Goal: Task Accomplishment & Management: Use online tool/utility

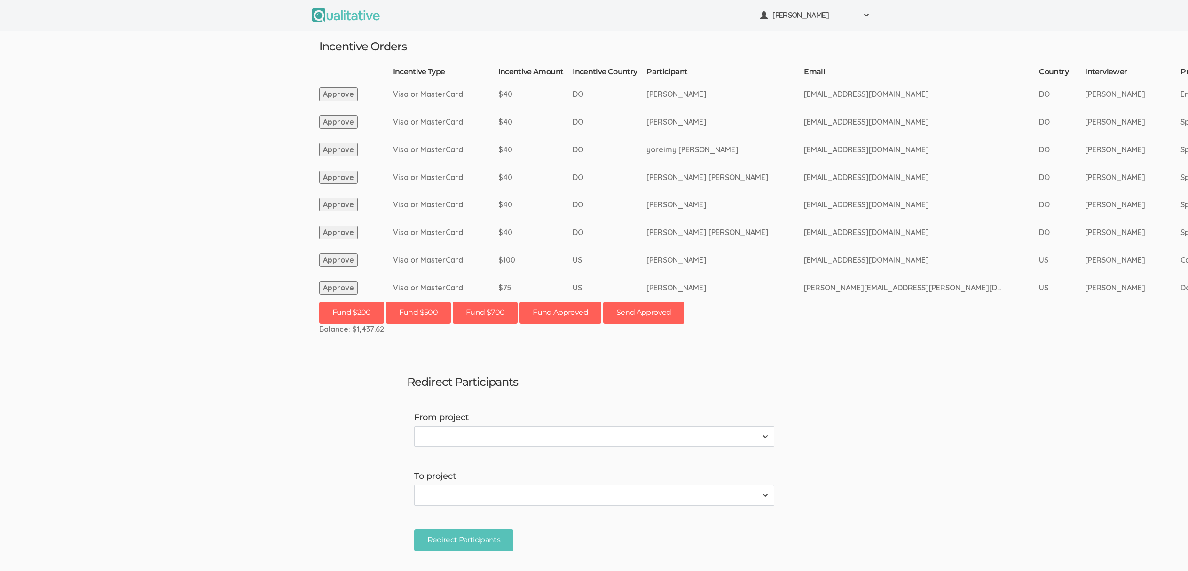
click at [158, 339] on ui-view "Neal Samarakkody Project Workspace Profile Organization Settings" at bounding box center [594, 285] width 1188 height 571
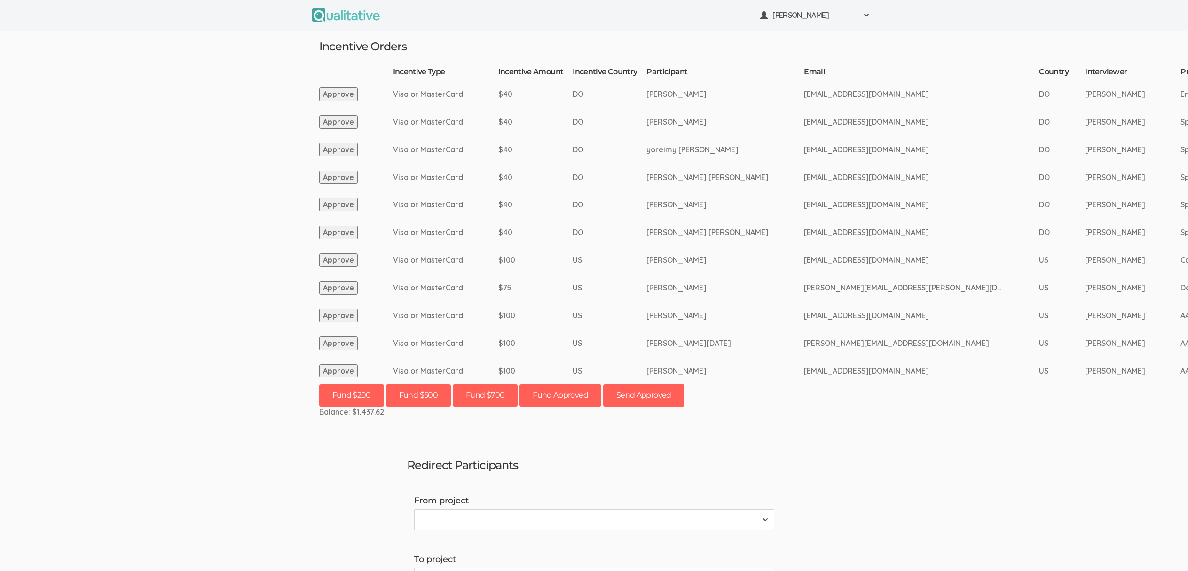
click at [329, 313] on button "Approve" at bounding box center [338, 316] width 39 height 14
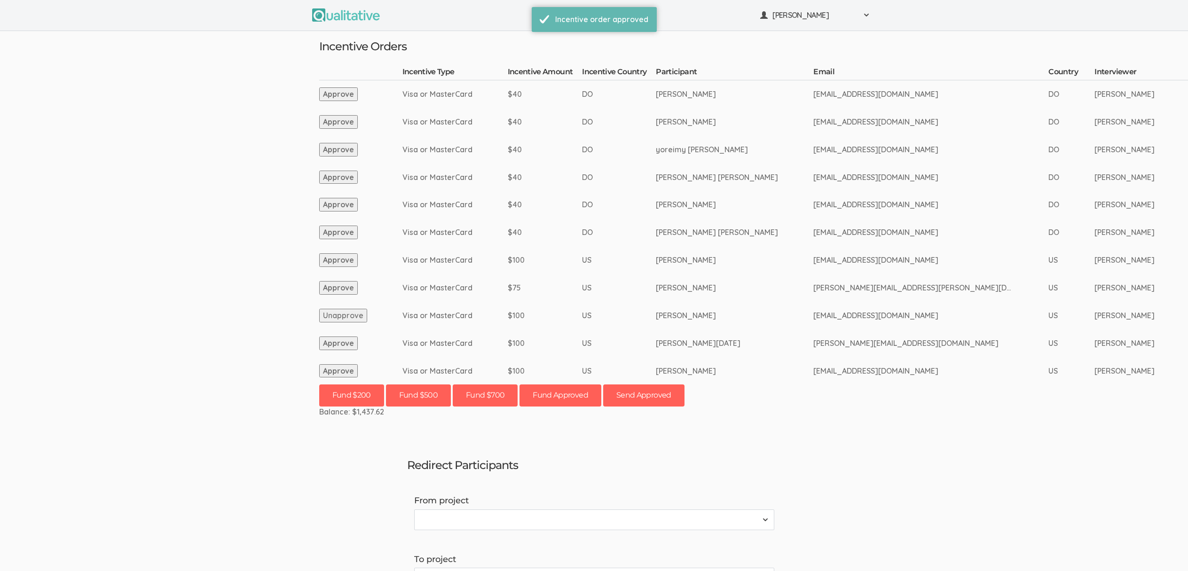
click at [336, 344] on button "Approve" at bounding box center [338, 344] width 39 height 14
click at [332, 372] on button "Approve" at bounding box center [338, 371] width 39 height 14
click at [663, 400] on button "Send Approved" at bounding box center [643, 396] width 81 height 22
